Goal: Task Accomplishment & Management: Use online tool/utility

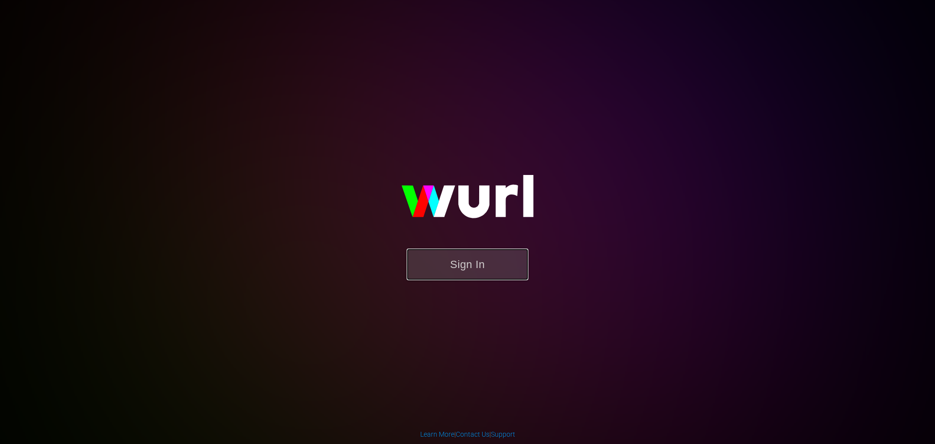
click at [469, 269] on button "Sign In" at bounding box center [468, 264] width 122 height 32
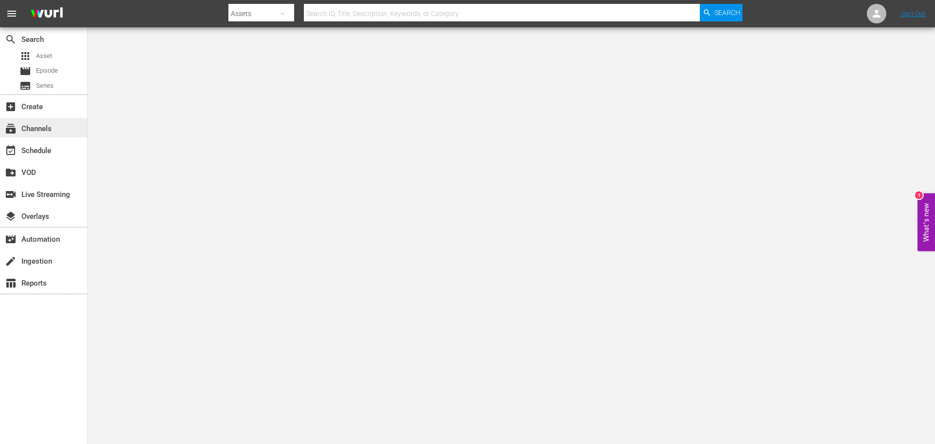
click at [37, 131] on div "subscriptions Channels" at bounding box center [27, 127] width 55 height 9
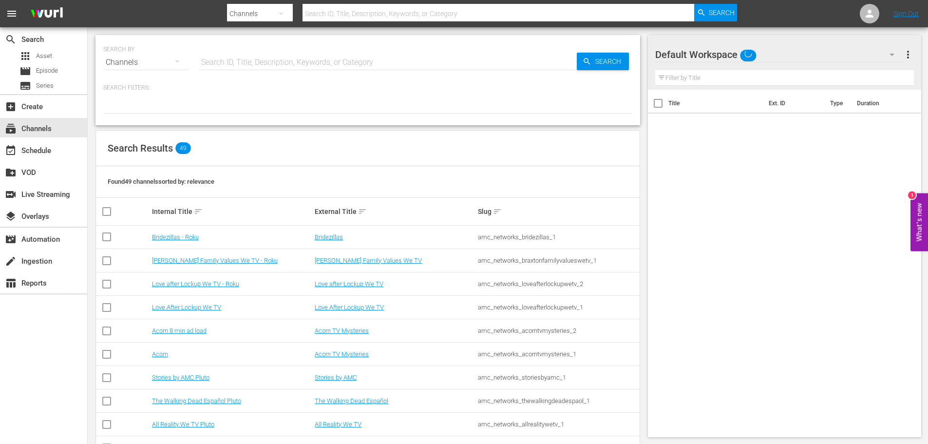
click at [233, 63] on input "text" at bounding box center [388, 62] width 378 height 23
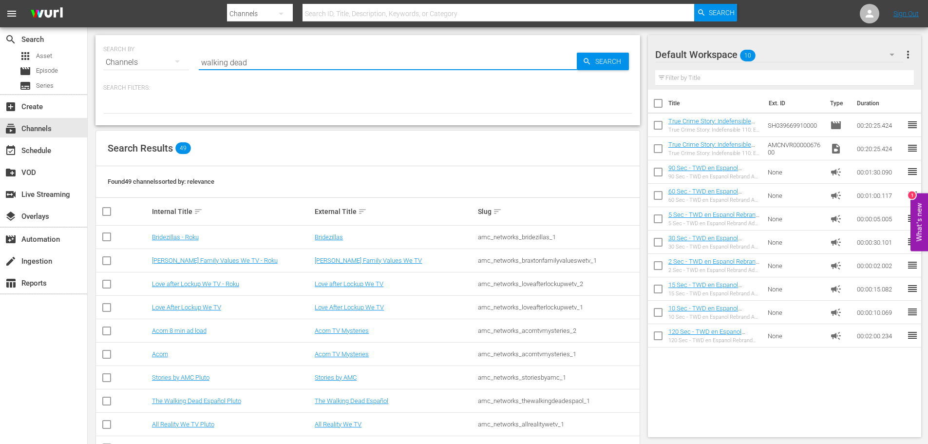
type input "walking dead"
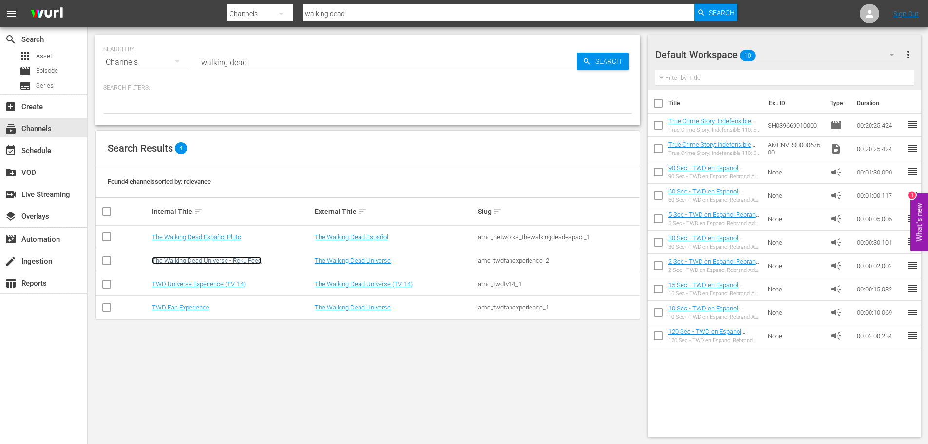
click at [233, 263] on link "The Walking Dead Universe - Roku Feed" at bounding box center [207, 260] width 110 height 7
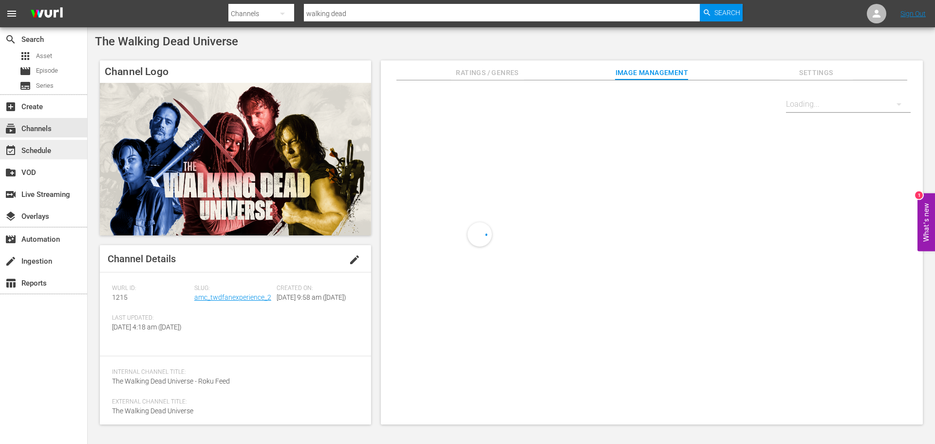
click at [67, 148] on div "event_available Schedule" at bounding box center [43, 149] width 87 height 19
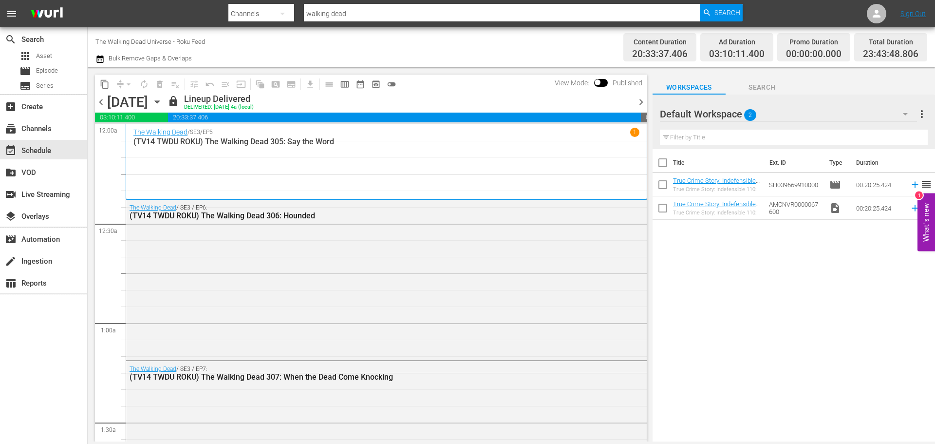
click at [163, 102] on icon "button" at bounding box center [157, 101] width 11 height 11
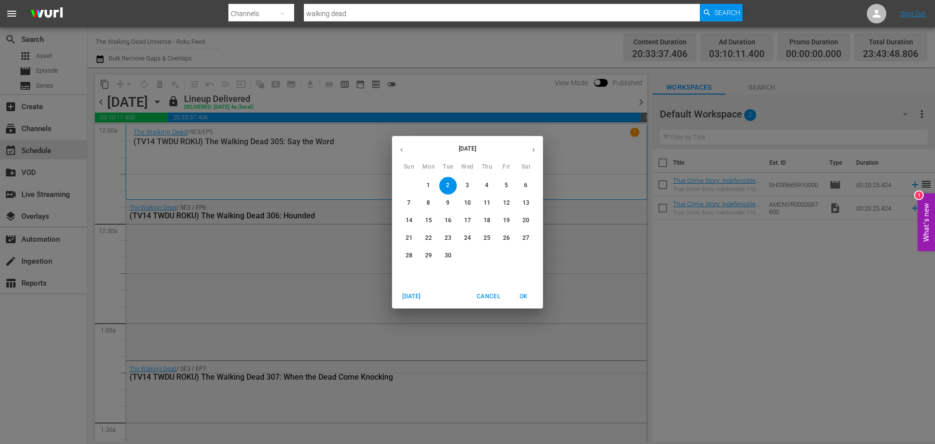
click at [405, 221] on span "14" at bounding box center [409, 220] width 18 height 8
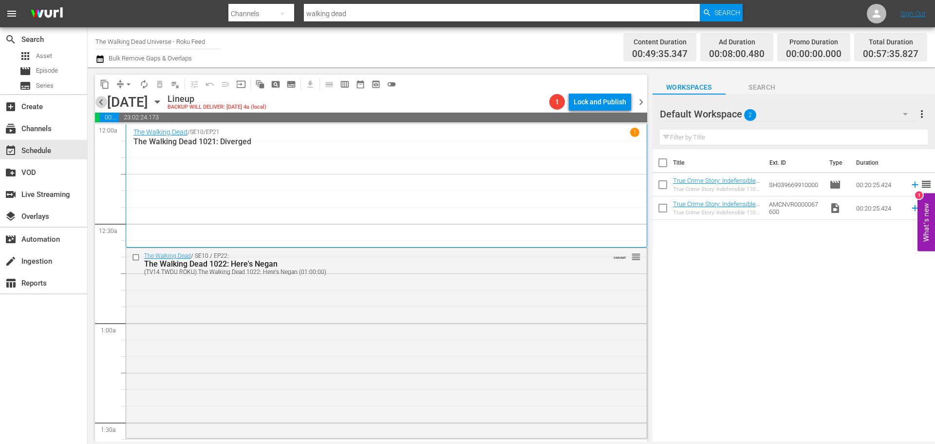
click at [101, 99] on span "chevron_left" at bounding box center [101, 102] width 12 height 12
